Goal: Transaction & Acquisition: Book appointment/travel/reservation

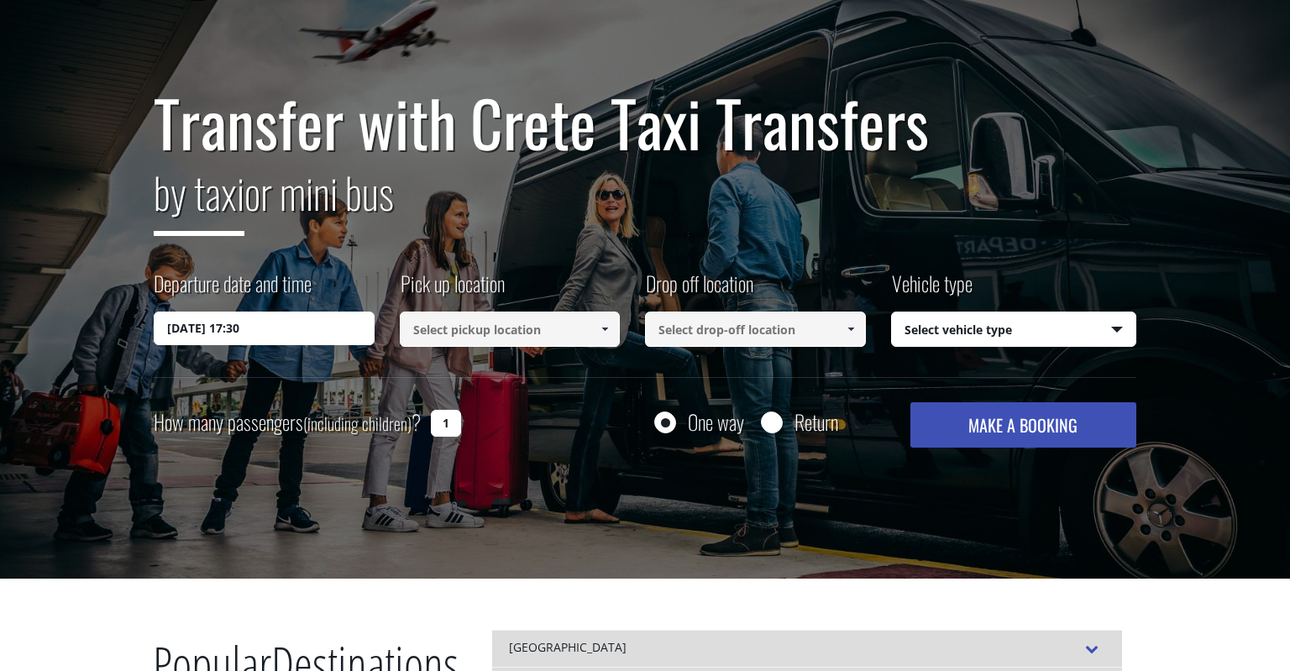
scroll to position [94, 0]
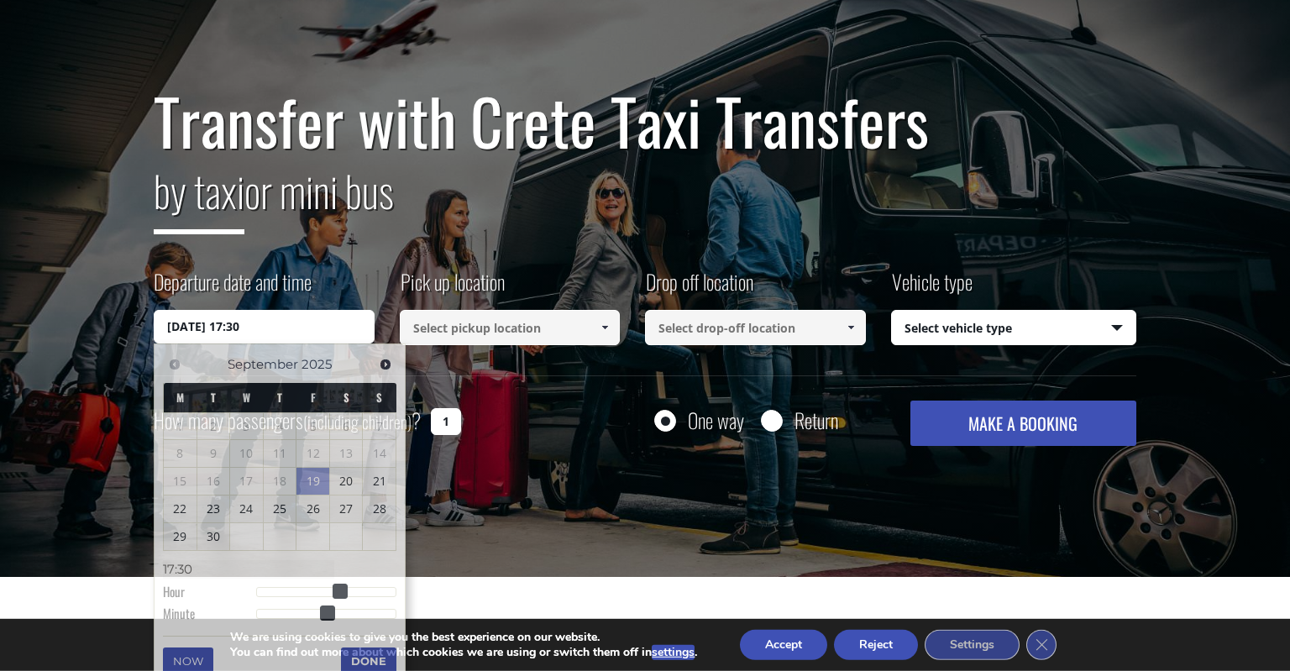
click at [275, 335] on input "[DATE] 17:30" at bounding box center [264, 327] width 221 height 34
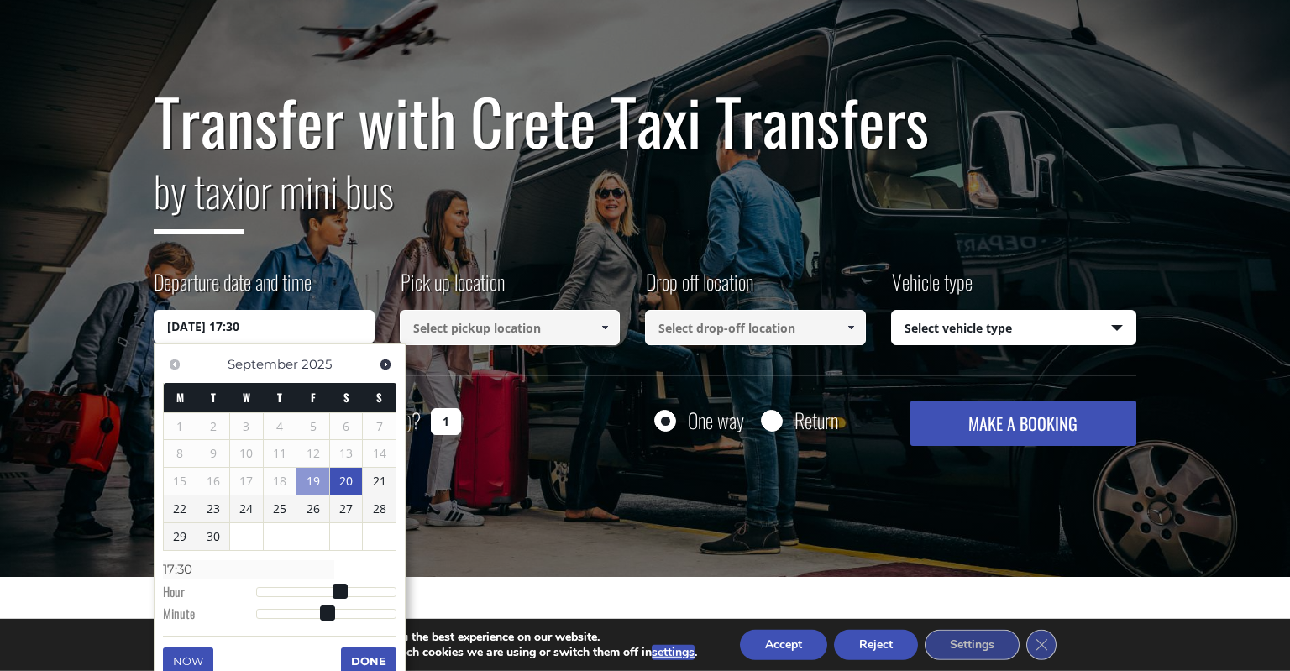
click at [344, 483] on link "20" at bounding box center [346, 481] width 33 height 27
type input "[DATE] 00:00"
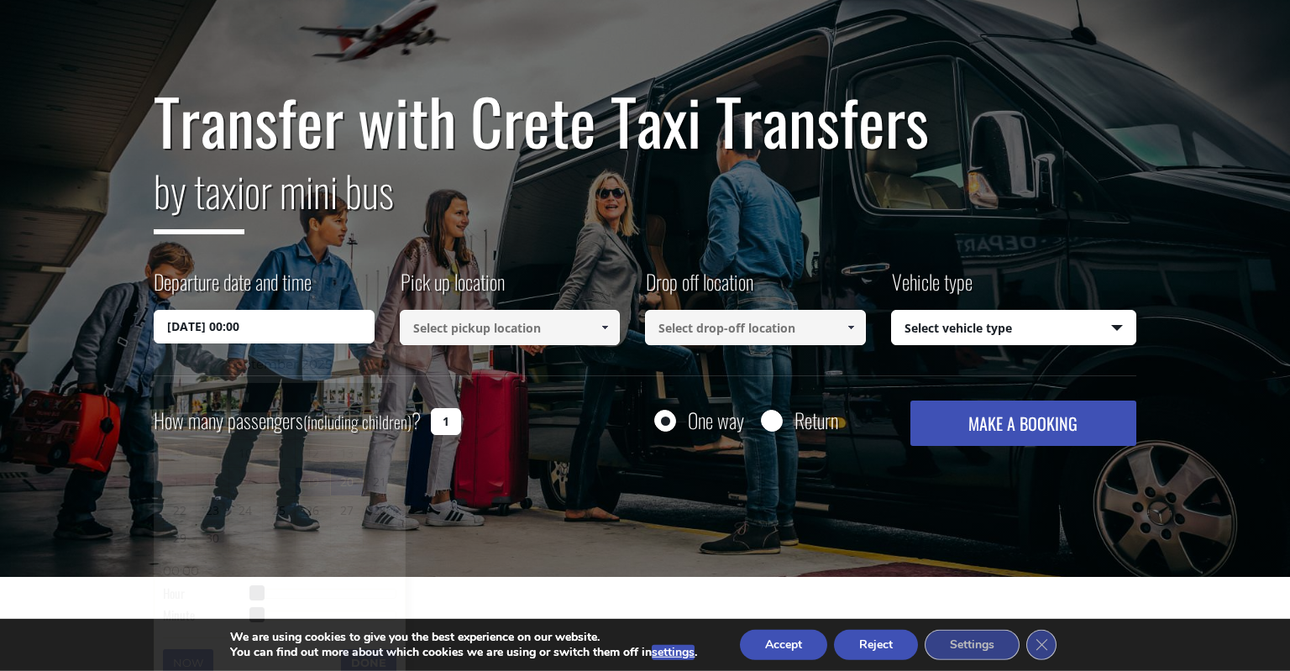
click at [594, 327] on link at bounding box center [605, 327] width 28 height 35
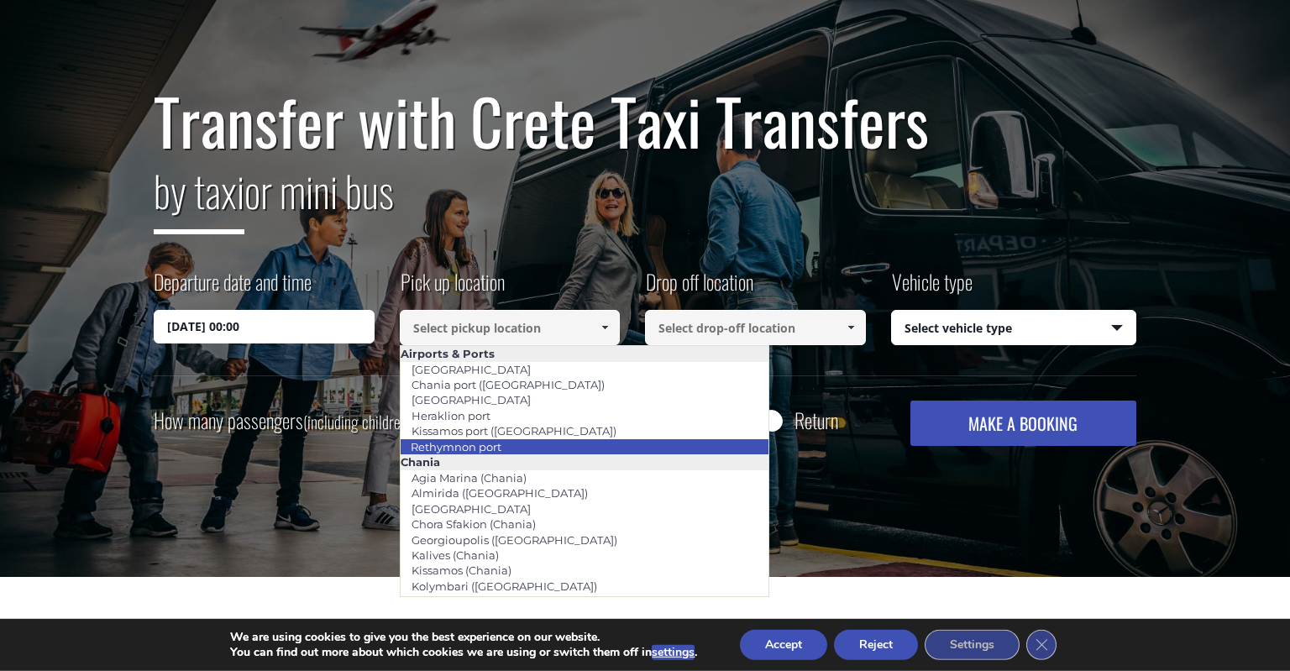
click at [540, 442] on li "Rethymnon port" at bounding box center [584, 446] width 368 height 15
type input "Rethymnon port"
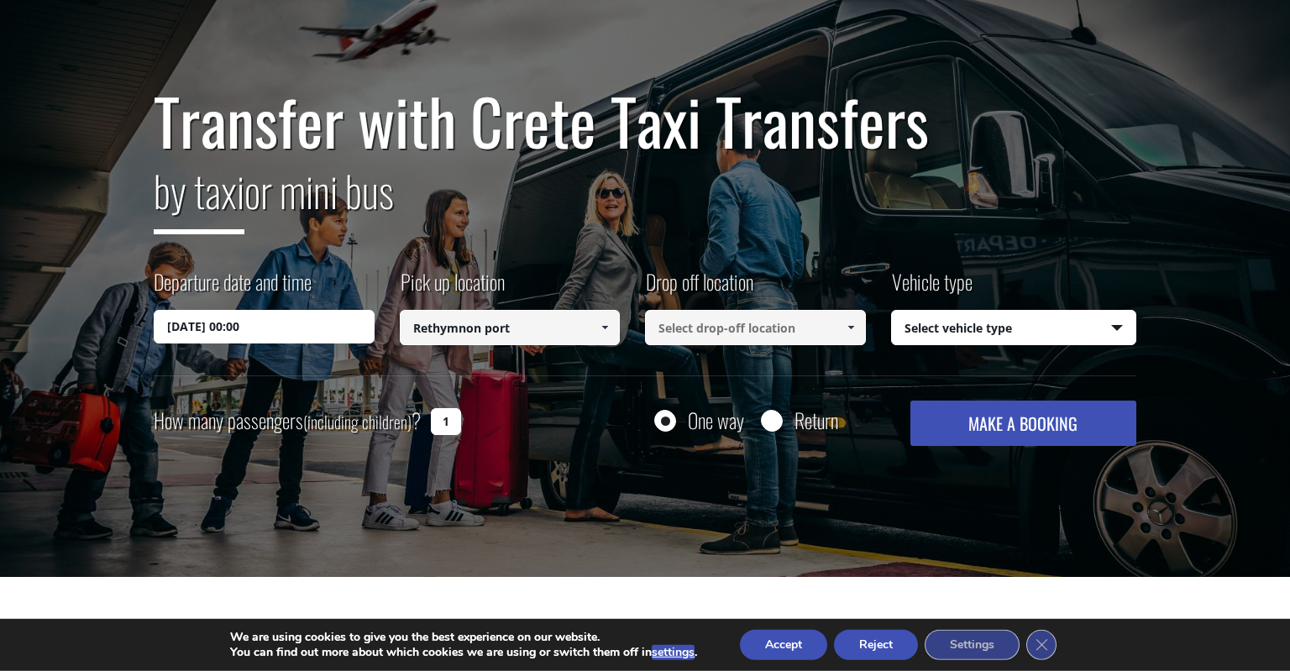
click at [858, 322] on link at bounding box center [850, 327] width 28 height 35
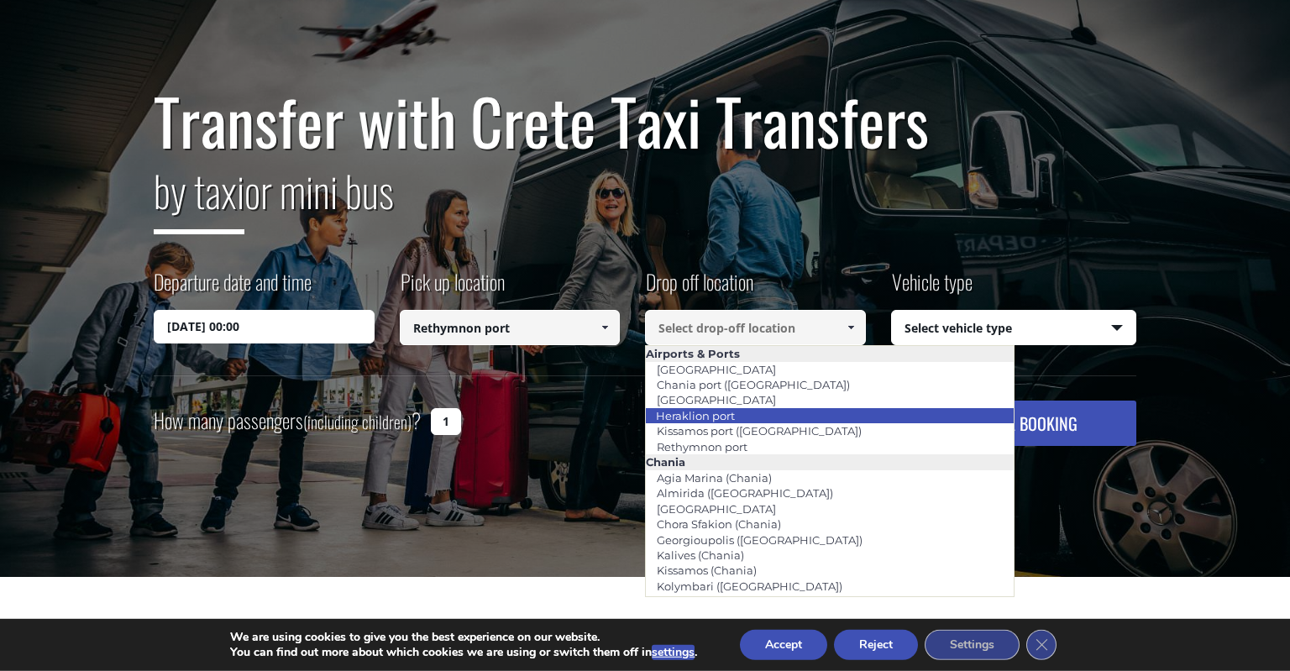
click at [829, 412] on li "Heraklion port" at bounding box center [830, 415] width 368 height 15
type input "Heraklion port"
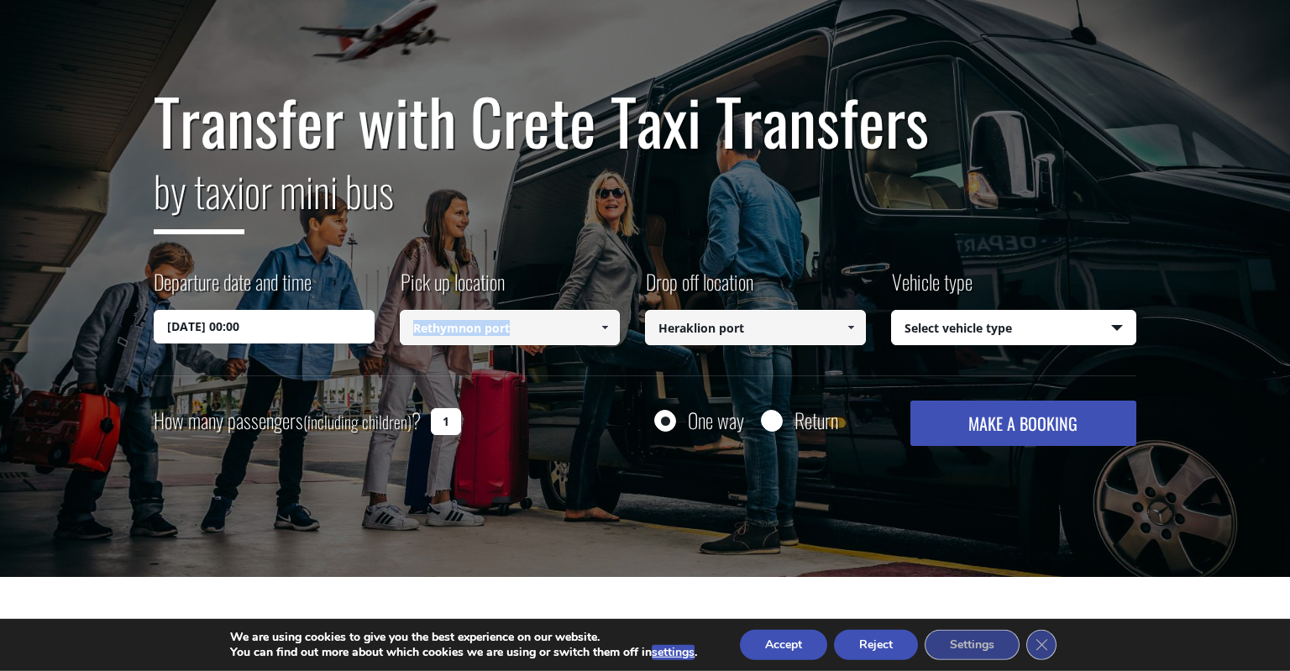
click at [594, 342] on div "Pick up location Select pickup location Select pickup location Chania airport C…" at bounding box center [523, 308] width 246 height 82
click at [594, 342] on link at bounding box center [605, 327] width 28 height 35
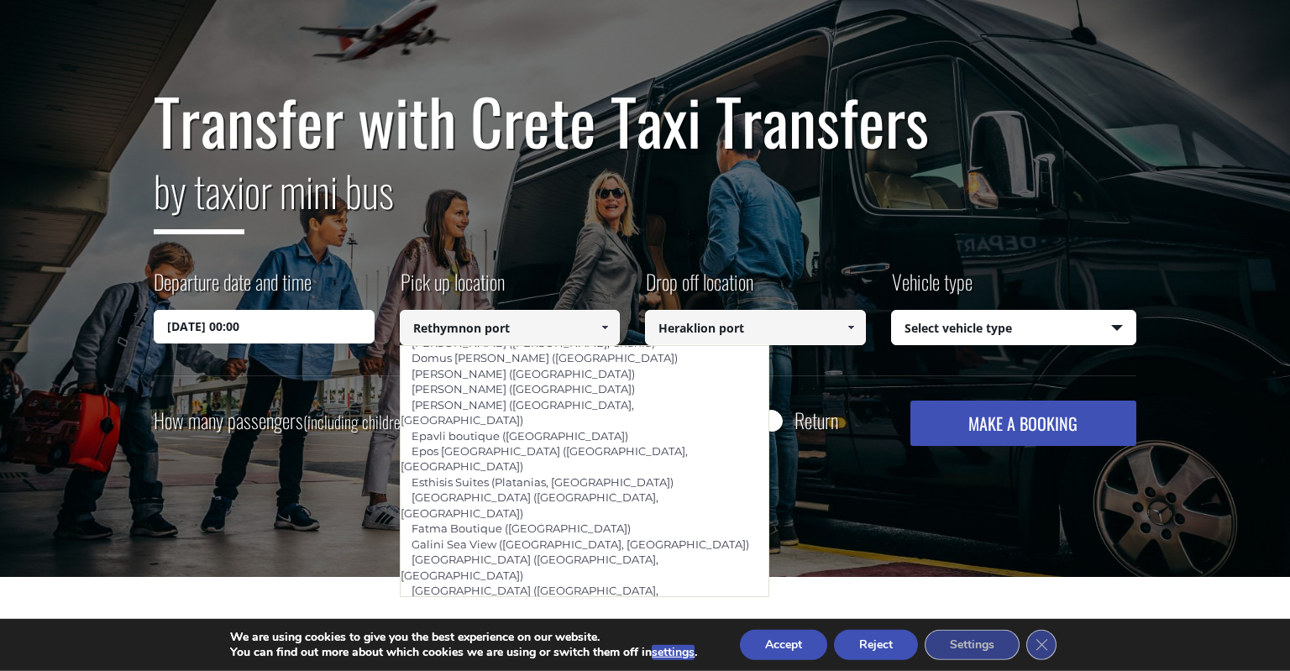
scroll to position [0, 0]
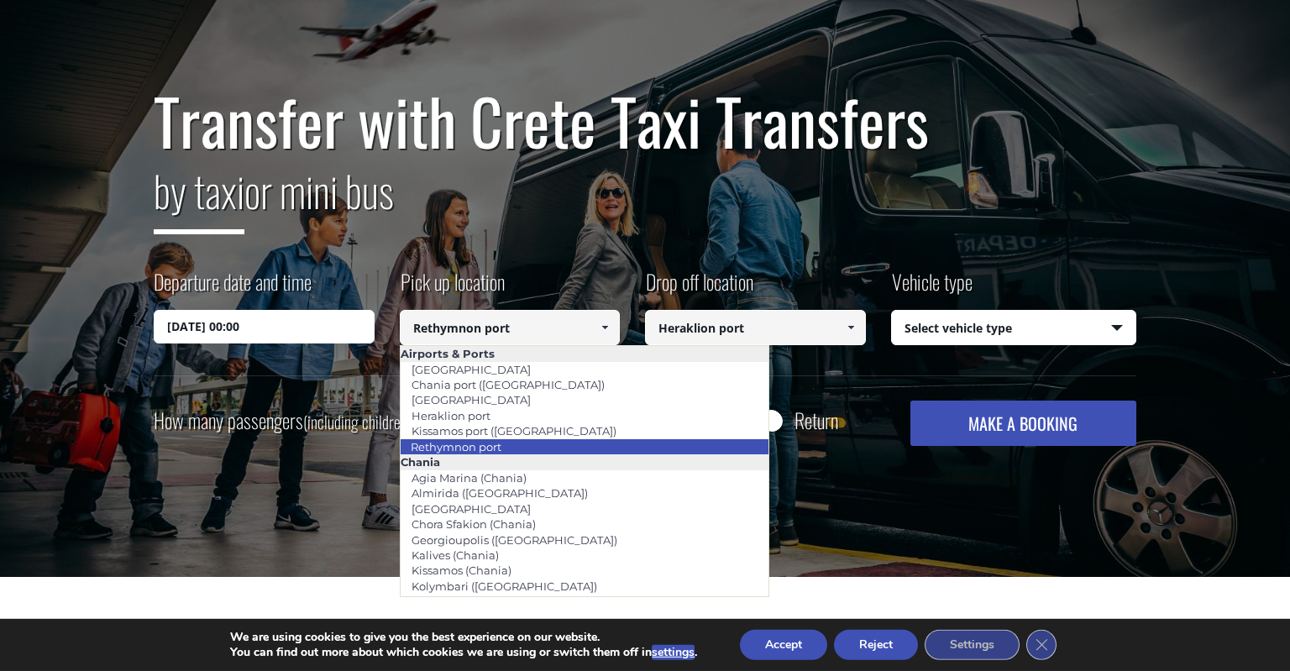
click at [577, 442] on li "Rethymnon port" at bounding box center [584, 446] width 368 height 15
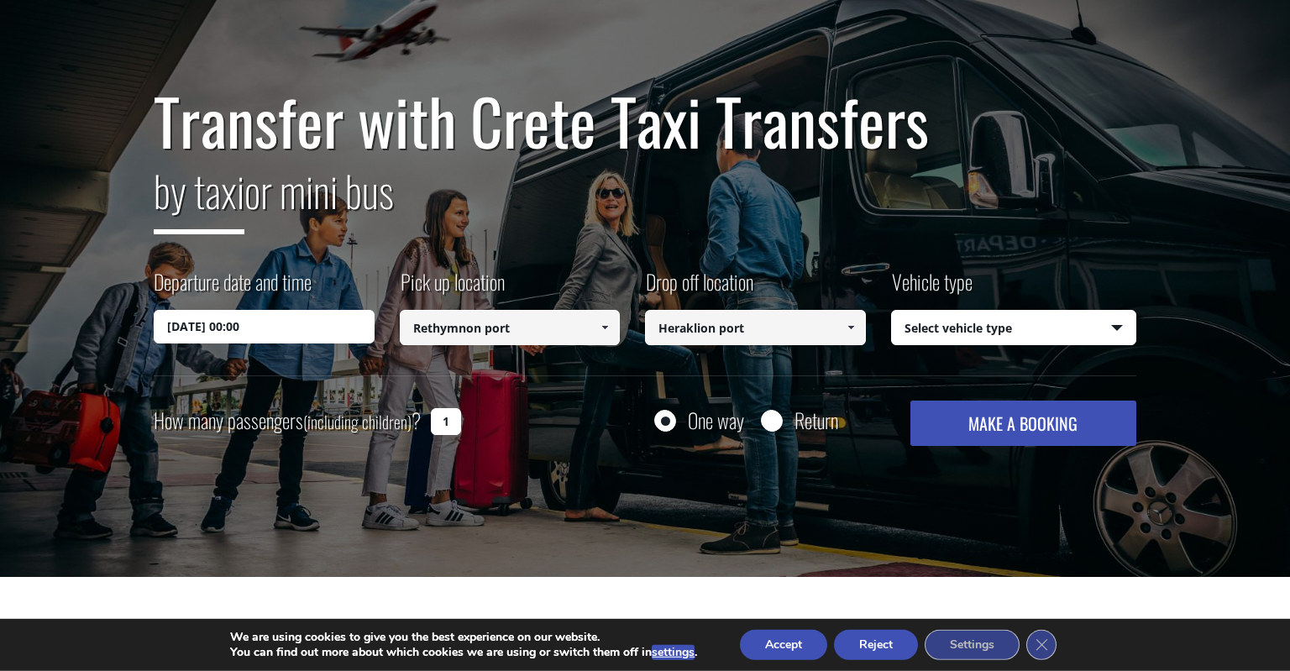
click at [892, 311] on select "Select vehicle type Taxi (4 passengers) Mercedes E Class Mini Van (7 passengers…" at bounding box center [1014, 328] width 244 height 35
select select "540"
click option "Taxi (4 passengers) Mercedes E Class" at bounding box center [0, 0] width 0 height 0
click at [446, 416] on input "1" at bounding box center [446, 421] width 30 height 27
type input "2"
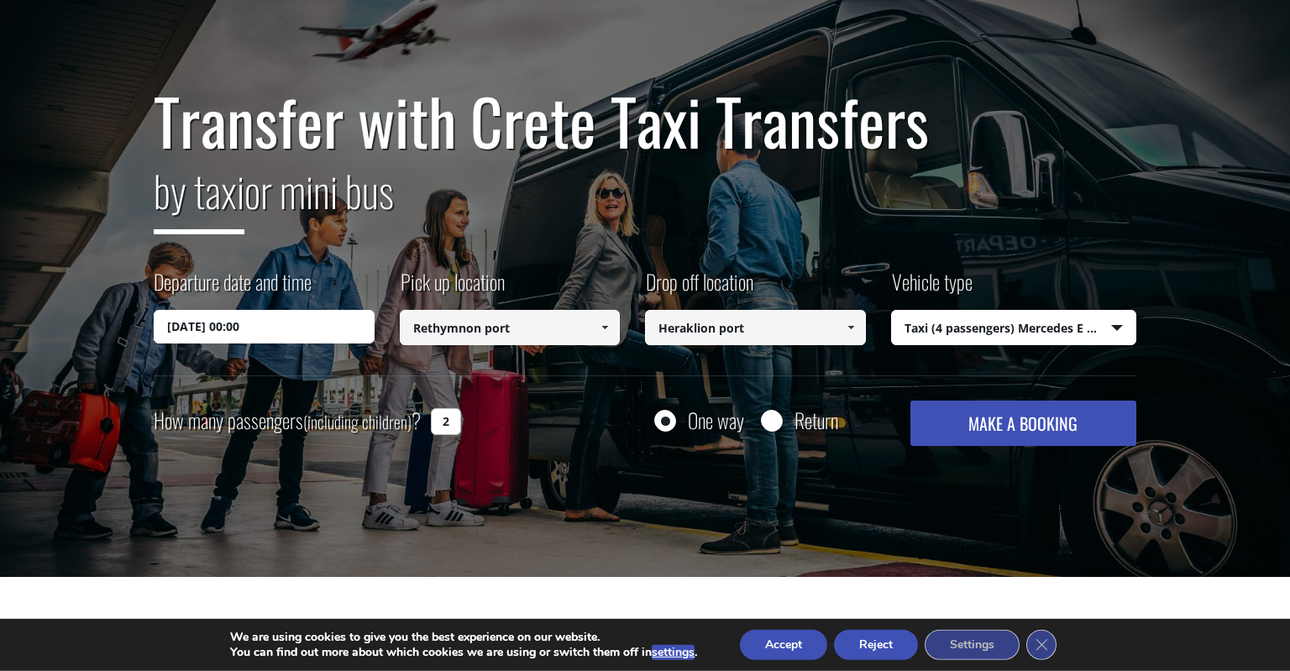
click at [322, 322] on input "20/09/2025 00:00" at bounding box center [264, 327] width 221 height 34
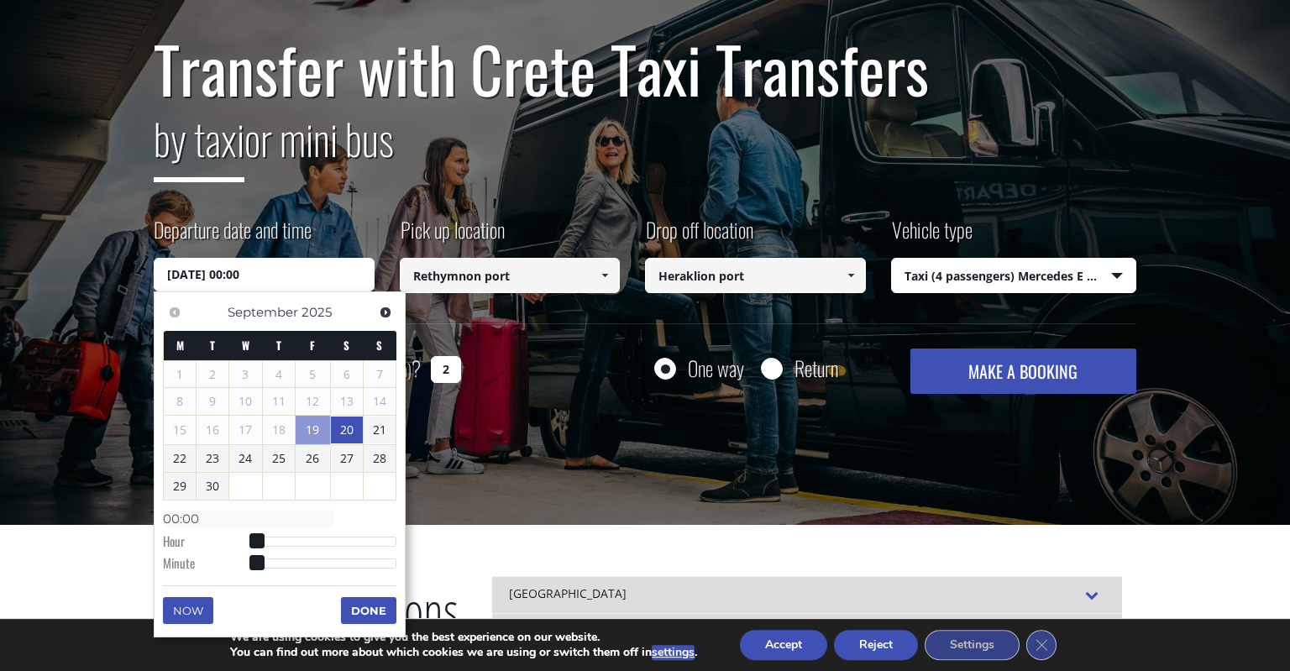
scroll to position [156, 0]
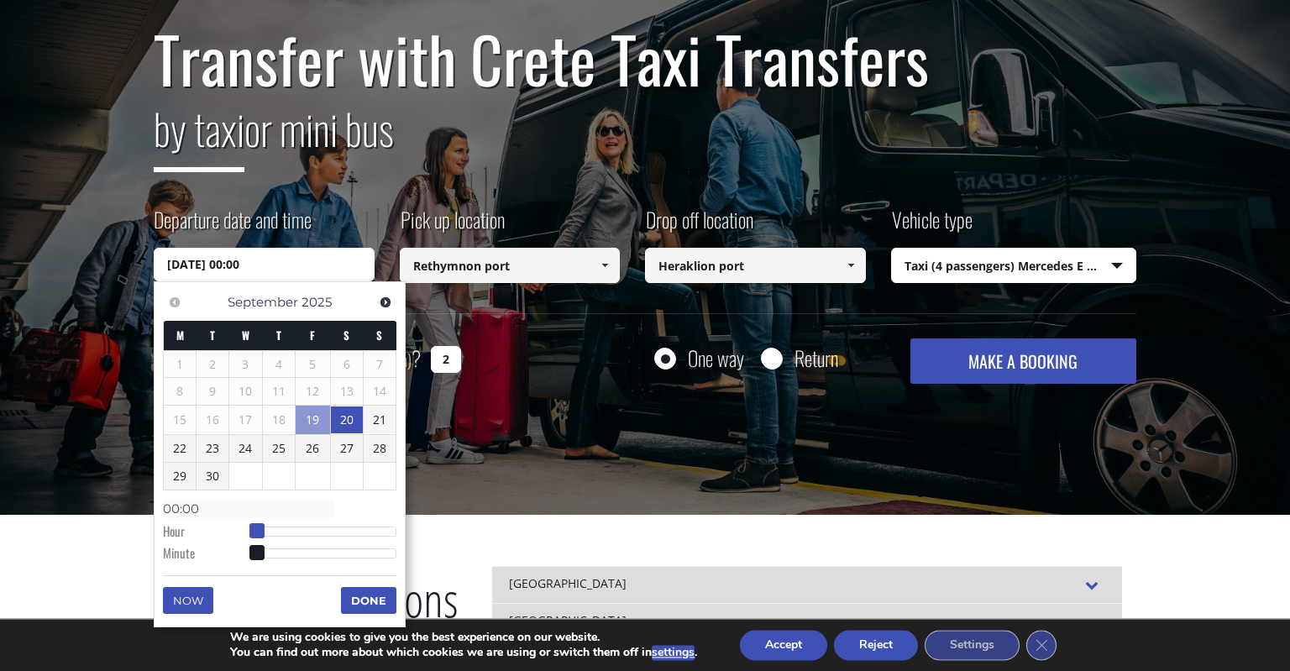
type input "20/09/2025 01:00"
type input "01:00"
type input "20/09/2025 02:00"
type input "02:00"
type input "20/09/2025 03:00"
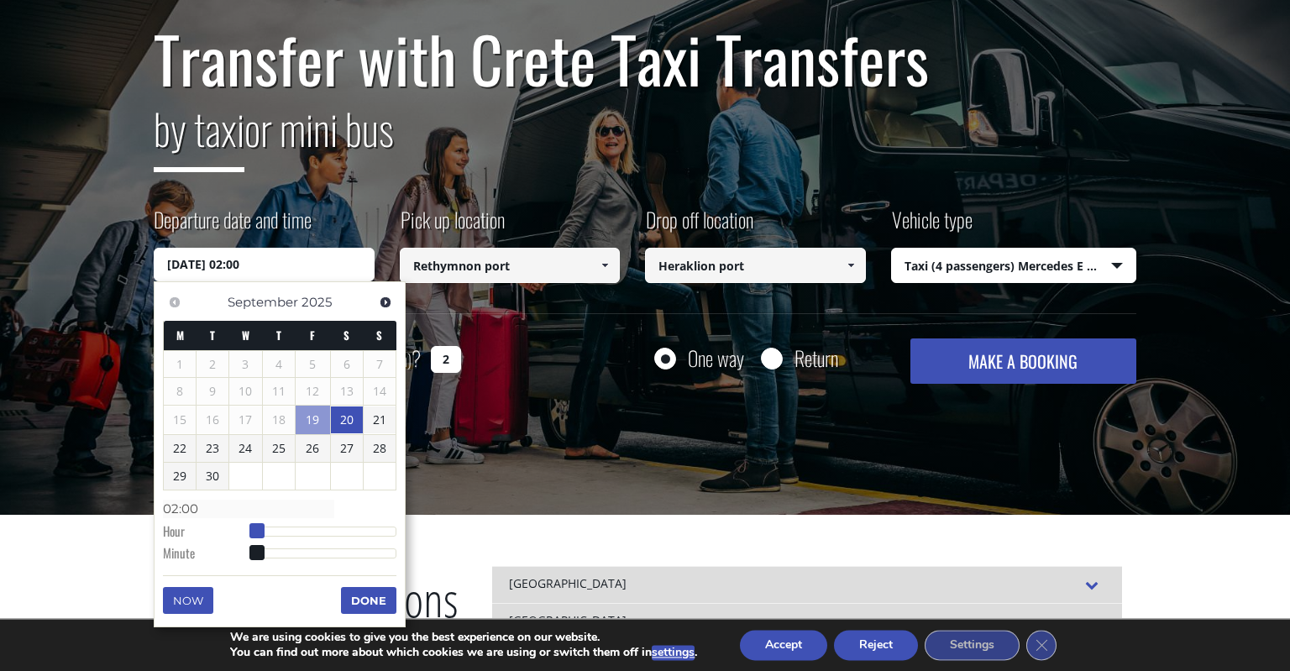
type input "03:00"
type input "20/09/2025 04:00"
type input "04:00"
type input "20/09/2025 05:00"
type input "05:00"
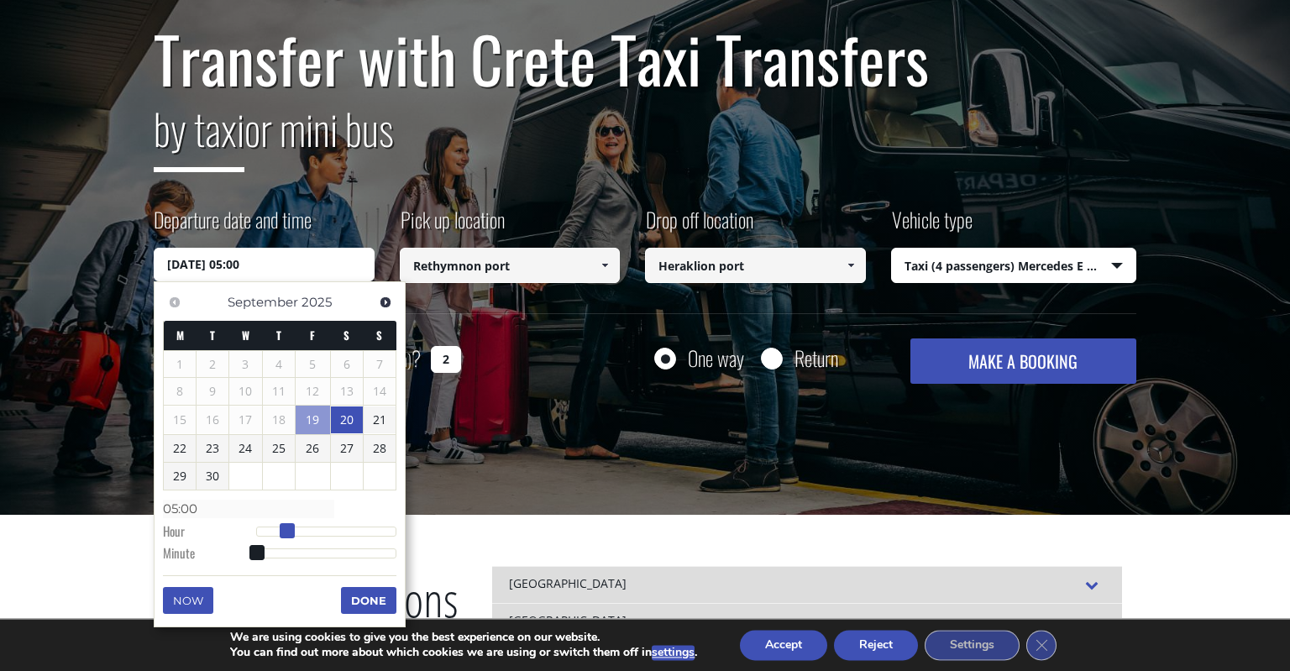
drag, startPoint x: 254, startPoint y: 526, endPoint x: 282, endPoint y: 526, distance: 27.7
click at [282, 526] on span at bounding box center [287, 530] width 15 height 15
click at [381, 599] on button "Done" at bounding box center [368, 600] width 55 height 27
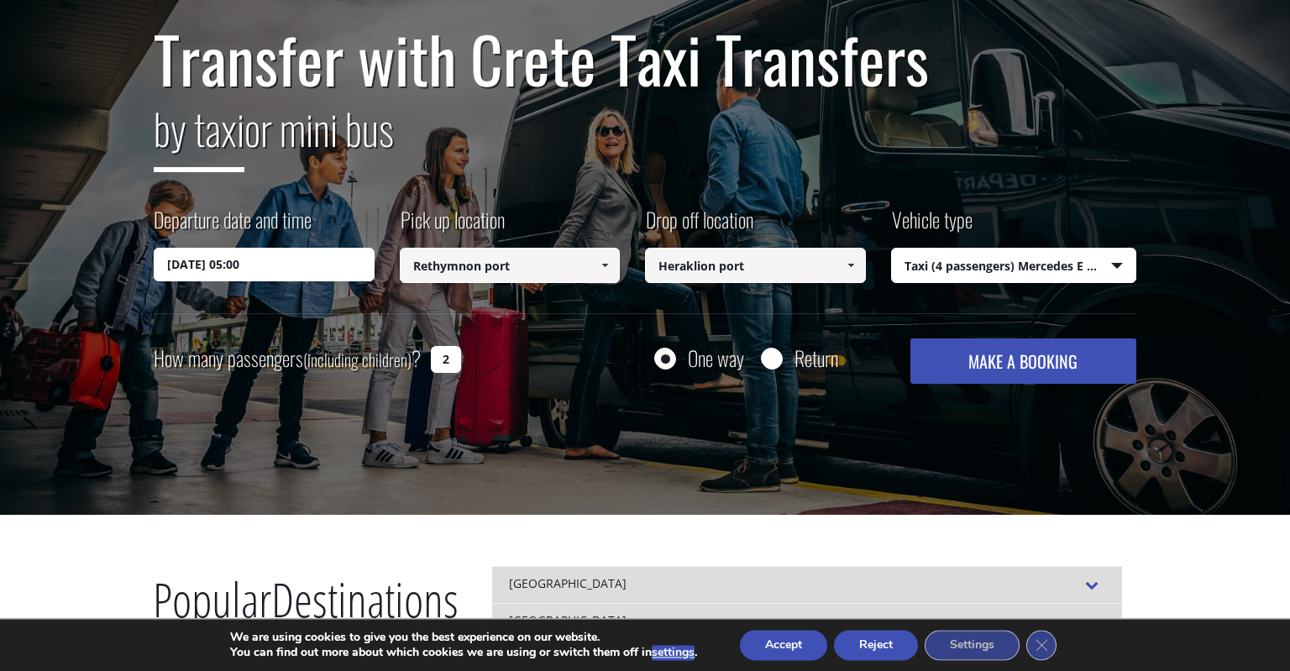
click at [1007, 369] on button "MAKE A BOOKING" at bounding box center [1023, 360] width 226 height 45
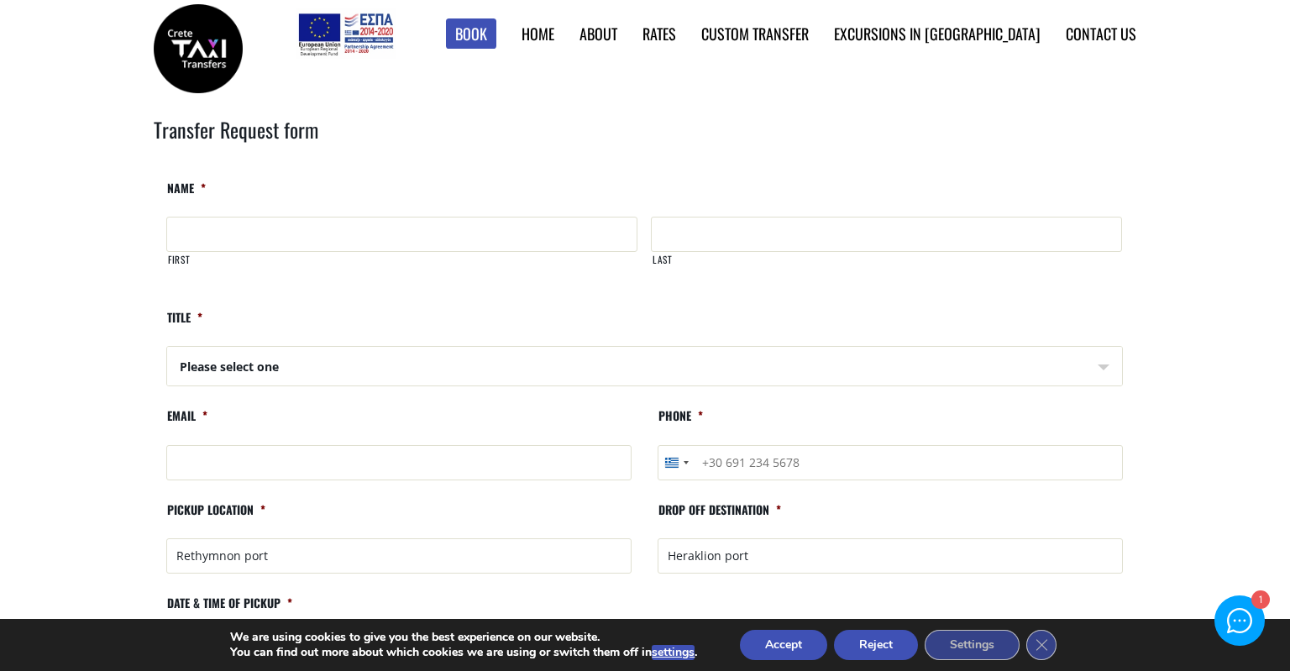
click at [233, 222] on input "First" at bounding box center [401, 234] width 471 height 35
type input "Johan"
type input "Saba"
click at [167, 347] on select "Please select one Mr Mrs" at bounding box center [644, 367] width 955 height 40
select select "Mr"
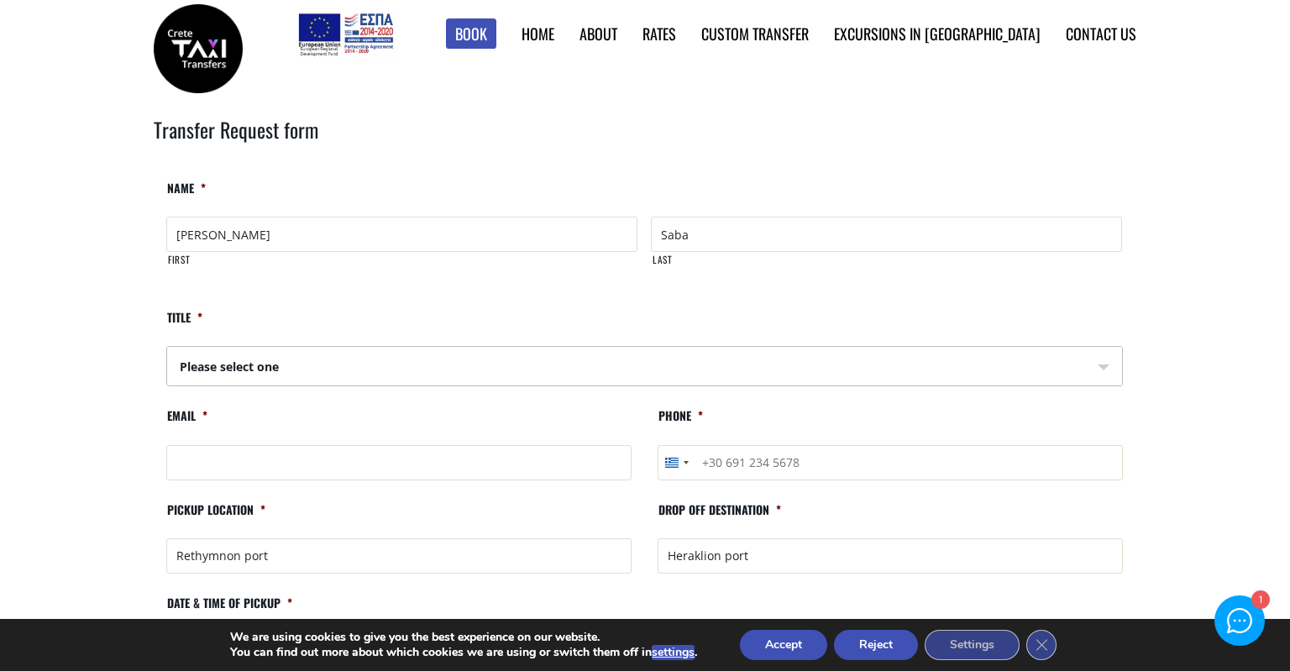
click option "Mr" at bounding box center [0, 0] width 0 height 0
click at [274, 460] on input "Email *" at bounding box center [398, 462] width 465 height 35
type input "j"
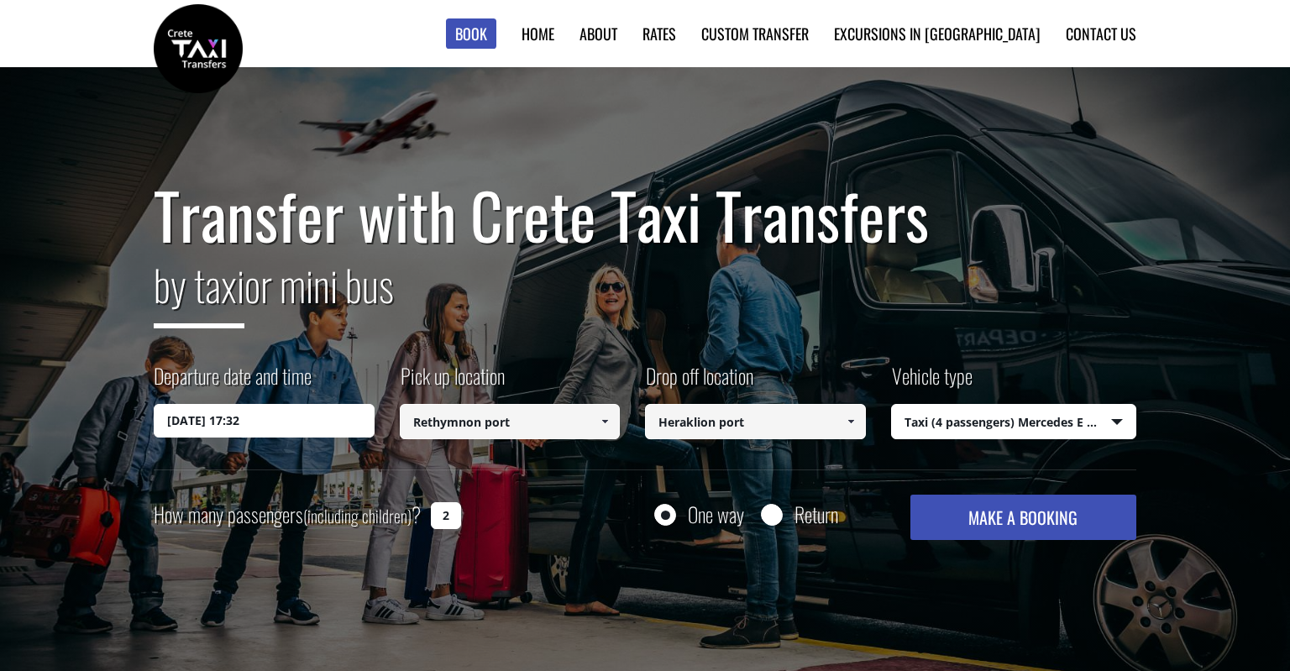
select select "540"
